Goal: Find specific page/section: Find specific page/section

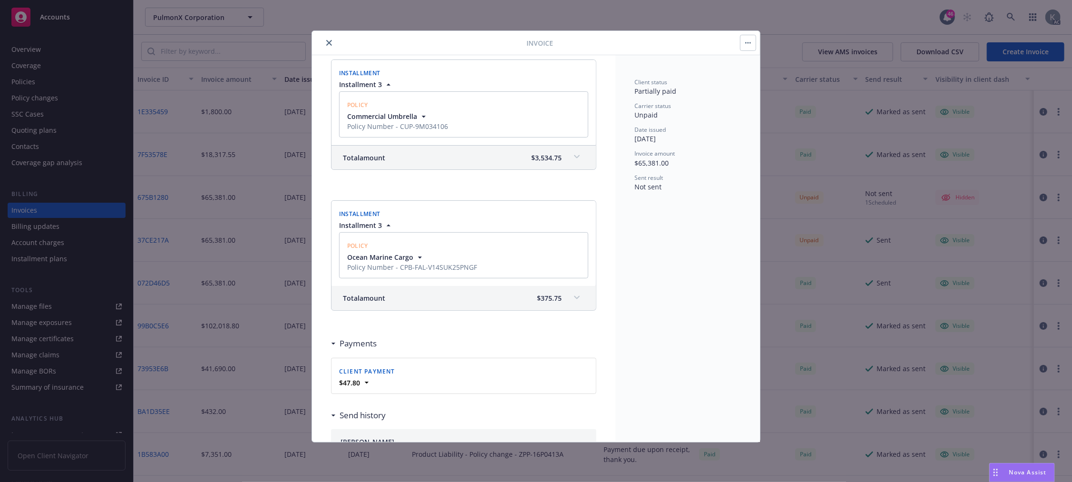
scroll to position [951, 0]
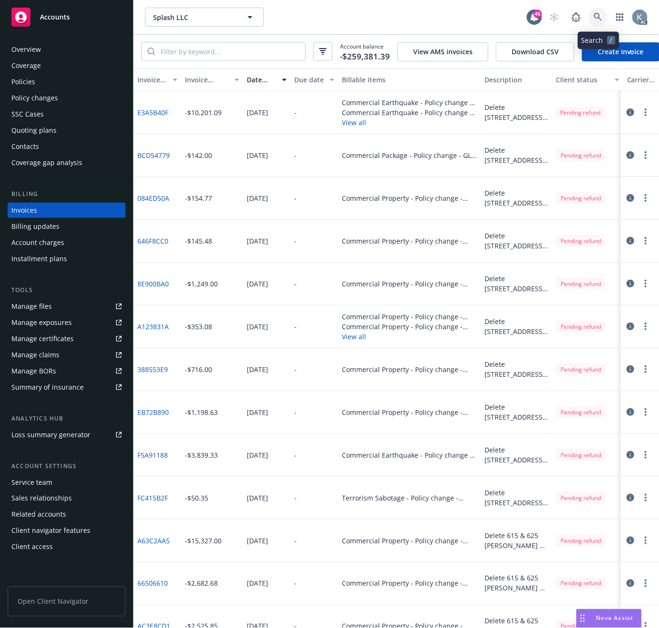
click at [594, 14] on icon at bounding box center [598, 17] width 9 height 9
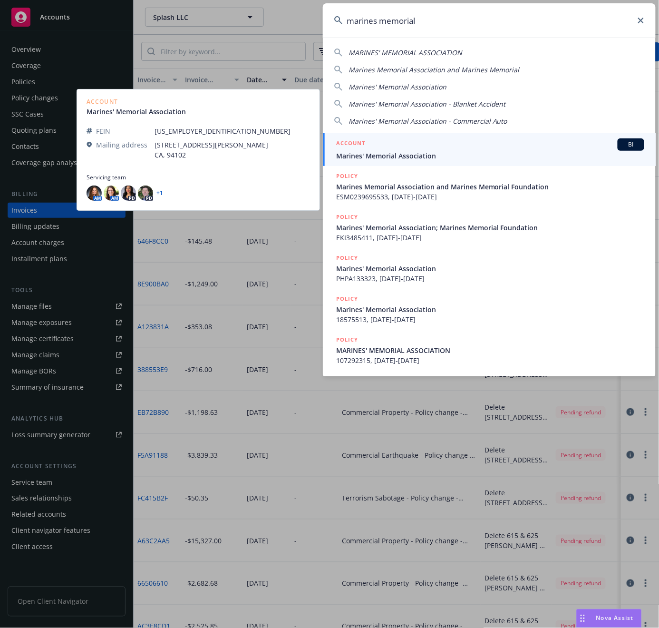
type input "marines memorial"
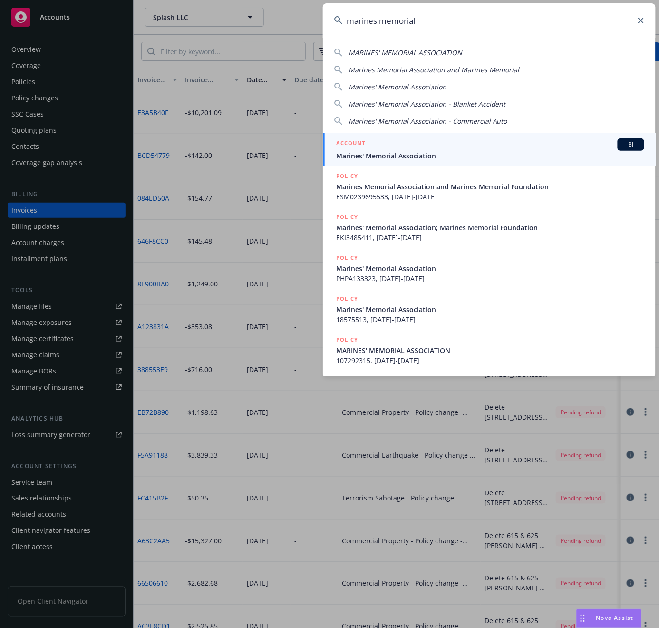
click at [377, 155] on span "Marines' Memorial Association" at bounding box center [490, 156] width 308 height 10
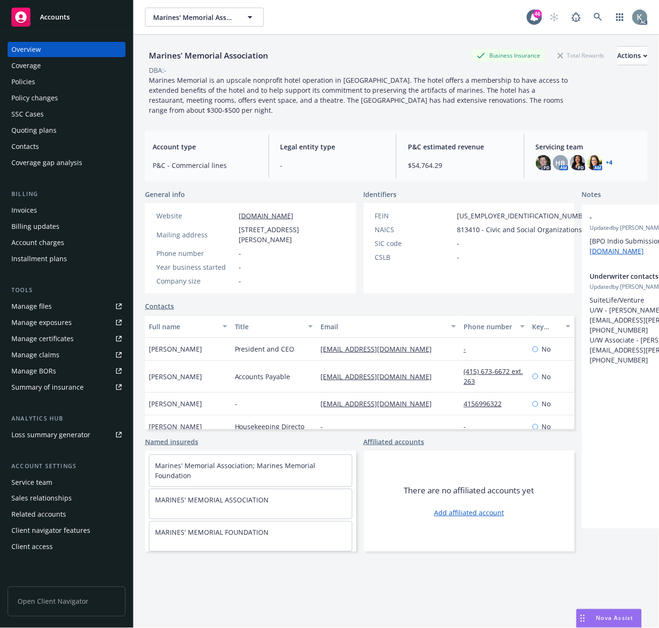
click at [19, 211] on div "Invoices" at bounding box center [24, 210] width 26 height 15
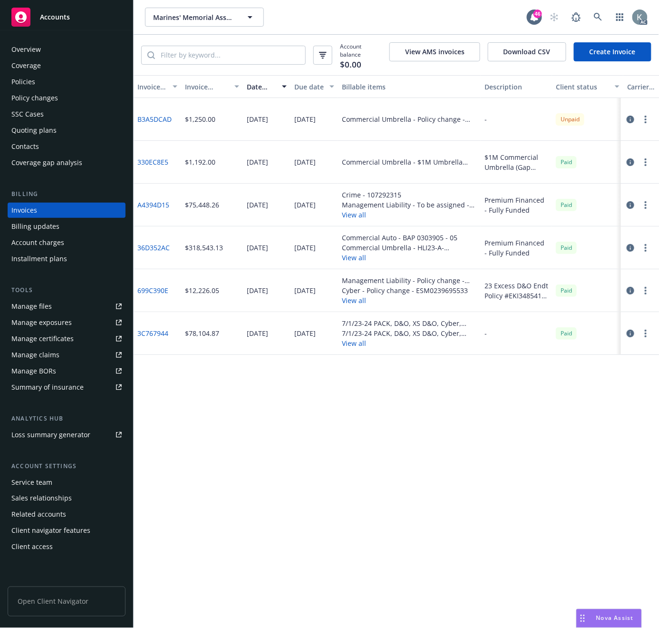
click at [282, 523] on div "Invoice ID Invoice amount Date issued Due date Billable items Description Clien…" at bounding box center [396, 351] width 525 height 553
click at [152, 116] on link "B3A5DCAD" at bounding box center [154, 119] width 34 height 10
click at [215, 524] on div "Invoice ID Invoice amount Date issued Due date Billable items Description Clien…" at bounding box center [396, 351] width 525 height 553
click at [594, 13] on icon at bounding box center [598, 17] width 9 height 9
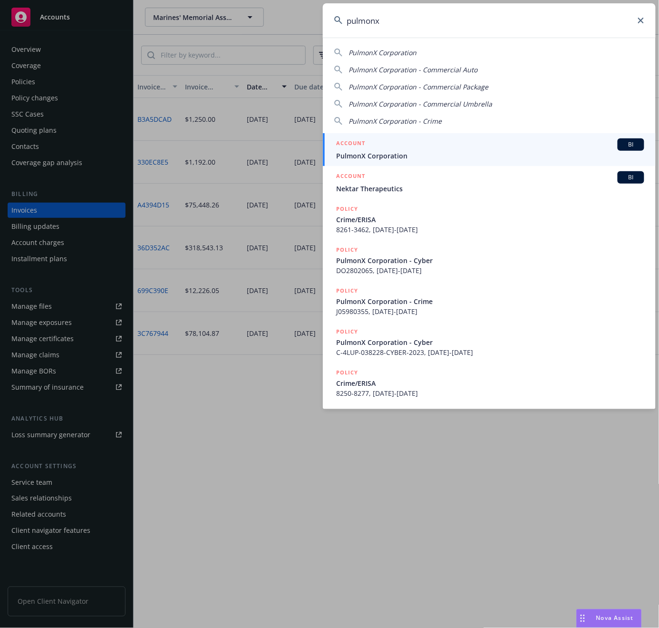
type input "pulmonx"
click at [390, 156] on span "PulmonX Corporation" at bounding box center [490, 156] width 308 height 10
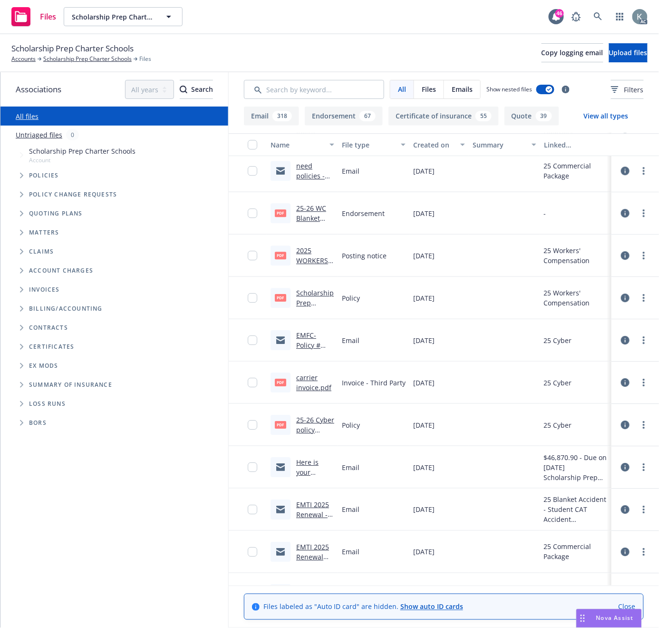
scroll to position [2694, 0]
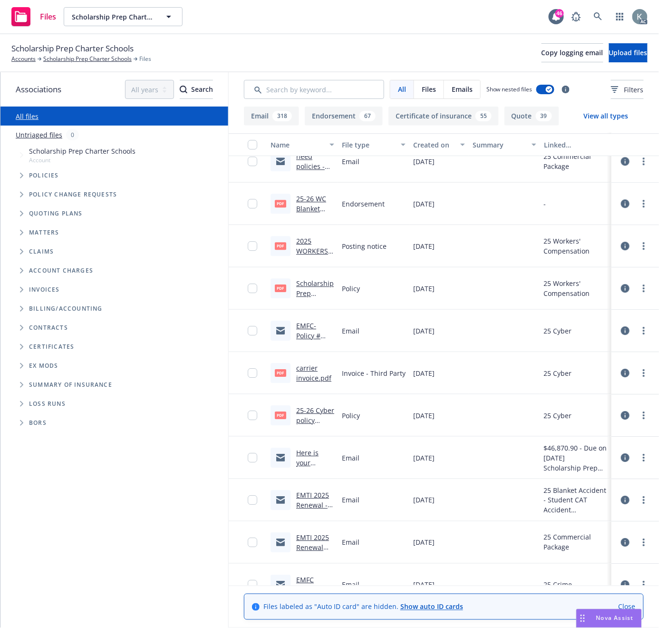
click at [299, 368] on link "carrier invoice.pdf" at bounding box center [313, 372] width 35 height 19
